Goal: Information Seeking & Learning: Learn about a topic

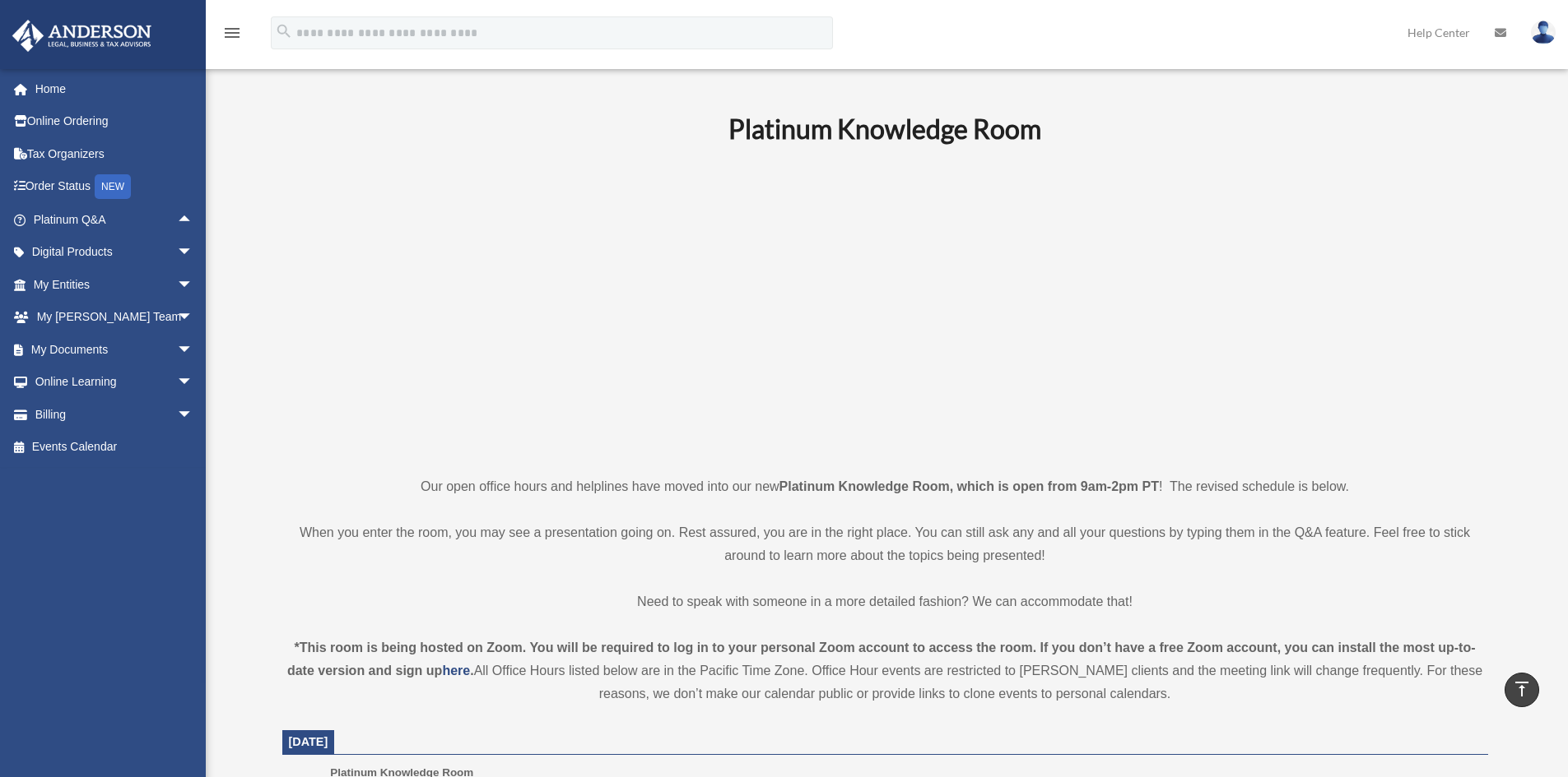
scroll to position [494, 0]
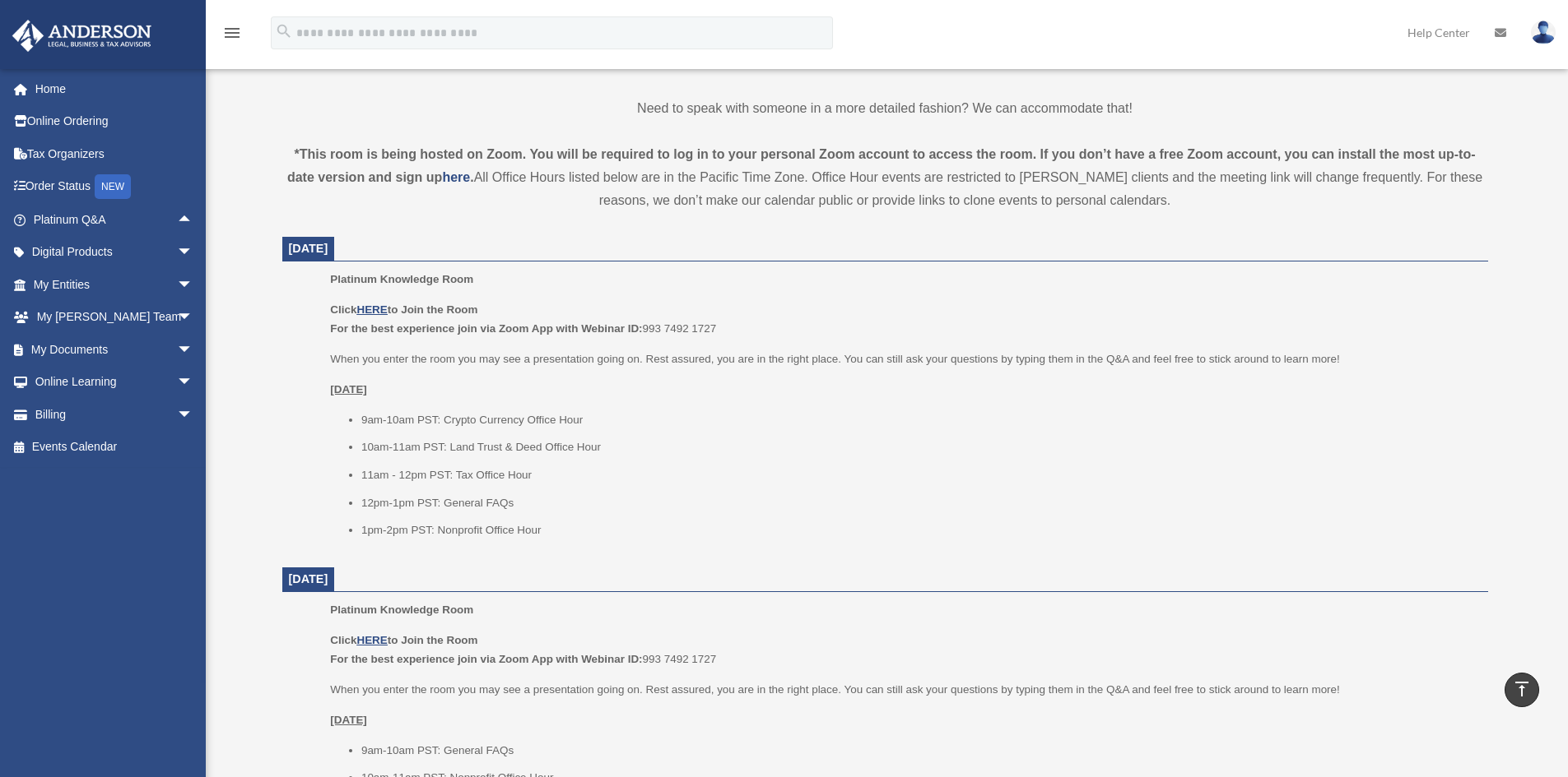
click at [688, 457] on li "10am-11am PST: Land Trust & Deed Office Hour" at bounding box center [919, 447] width 1115 height 20
click at [296, 354] on ul "Platinum Knowledge Room Click HERE to Join the Room For the best experience joi…" at bounding box center [885, 410] width 1183 height 281
click at [306, 328] on ul "Platinum Knowledge Room Click HERE to Join the Room For the best experience joi…" at bounding box center [885, 410] width 1183 height 281
click at [301, 315] on ul "Platinum Knowledge Room Click HERE to Join the Room For the best experience joi…" at bounding box center [885, 410] width 1183 height 281
click at [177, 220] on span "arrow_drop_up" at bounding box center [193, 220] width 33 height 34
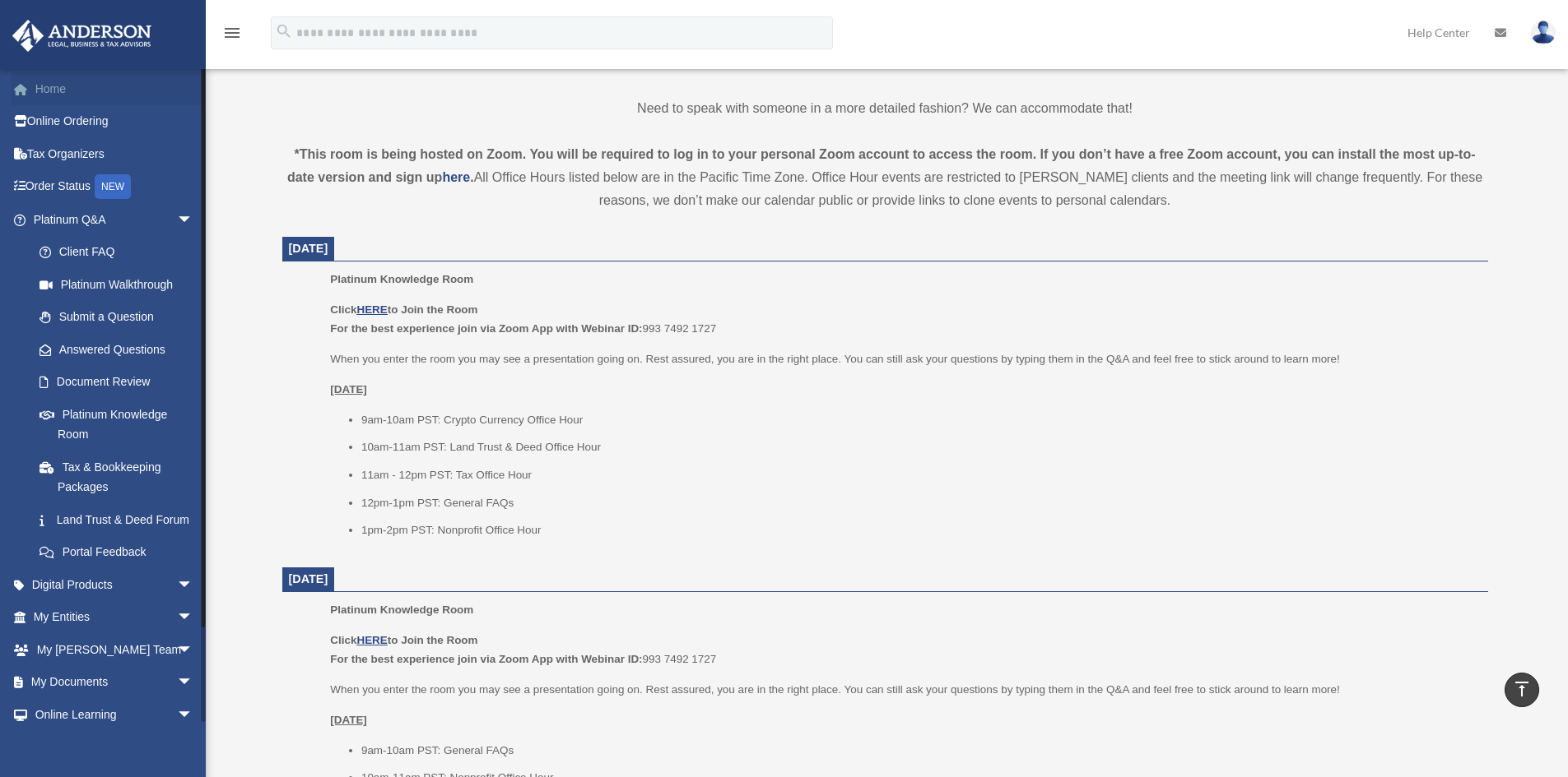
click at [39, 91] on link "Home" at bounding box center [115, 89] width 207 height 33
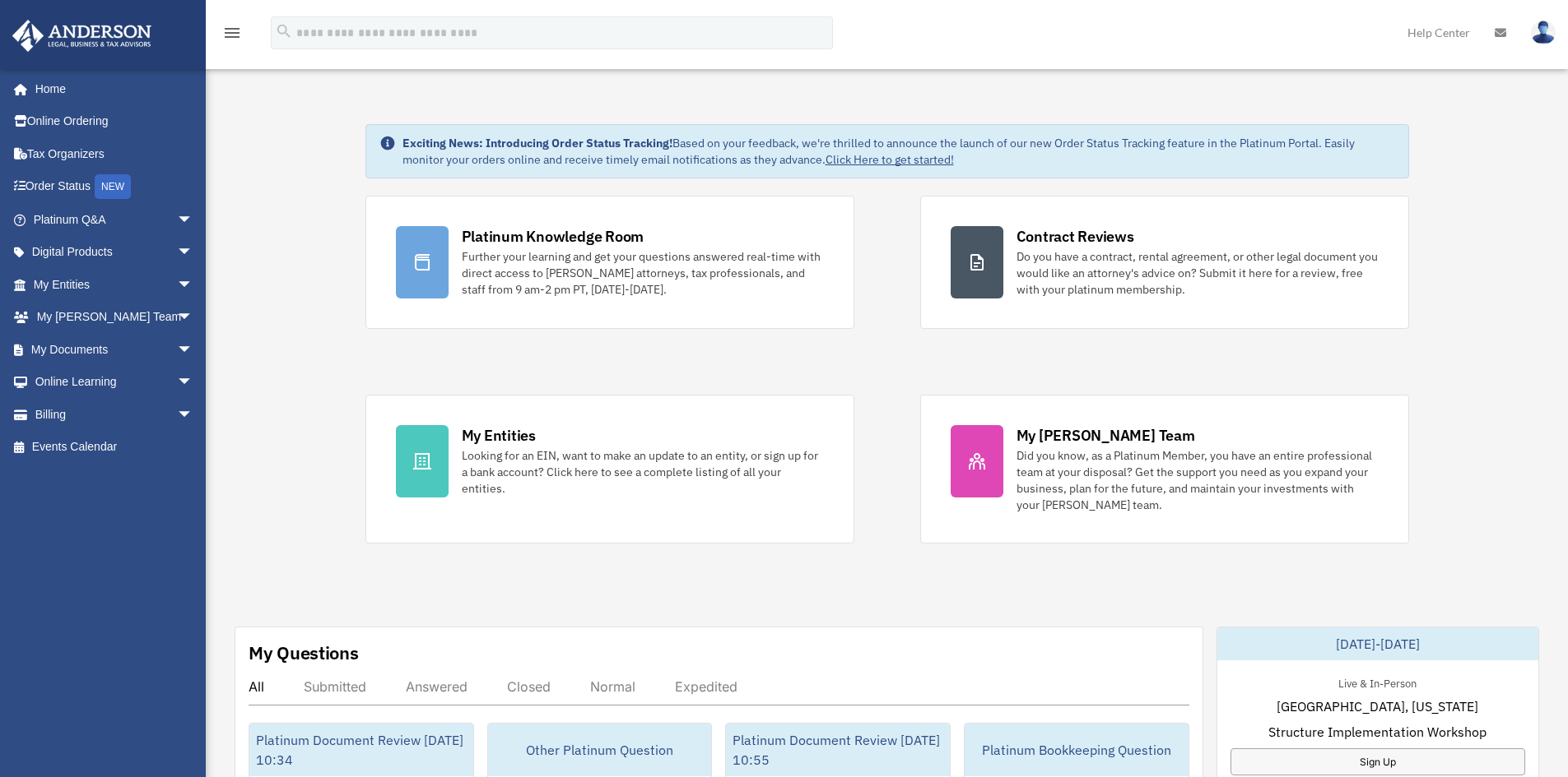
click at [177, 280] on span "arrow_drop_down" at bounding box center [193, 284] width 33 height 34
